Goal: Information Seeking & Learning: Learn about a topic

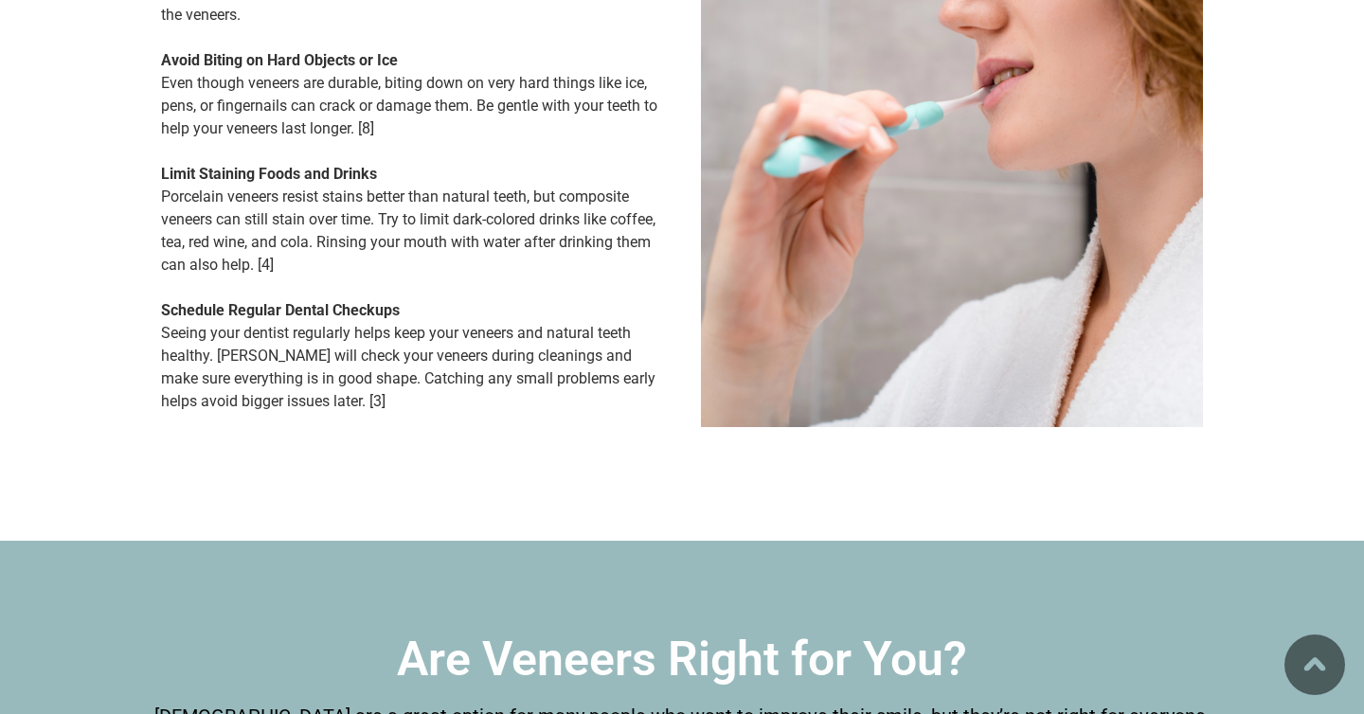
click at [1312, 674] on img at bounding box center [1314, 665] width 61 height 61
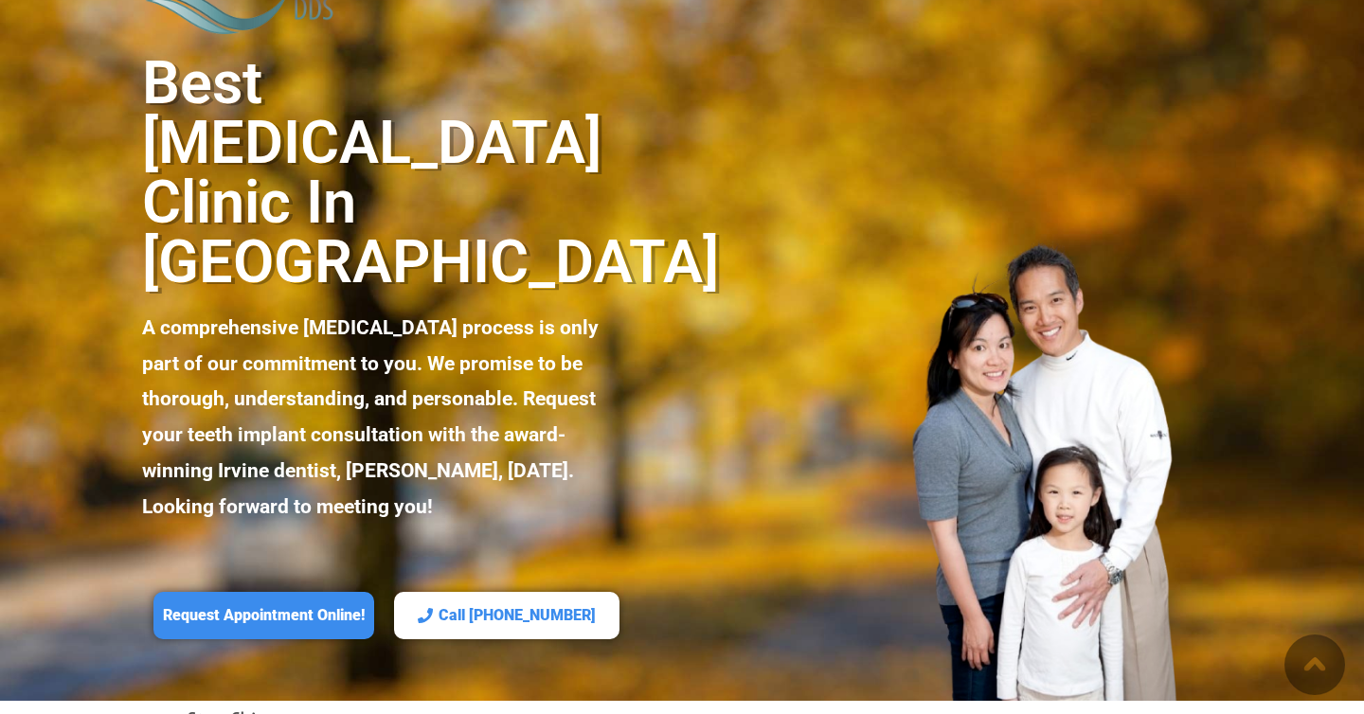
scroll to position [31, 0]
